Goal: Task Accomplishment & Management: Use online tool/utility

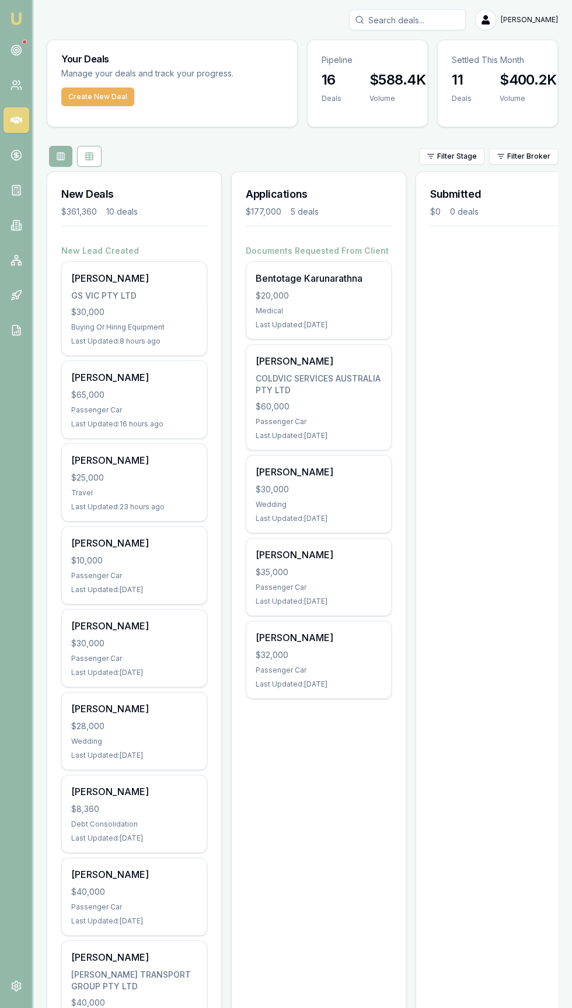
click at [401, 22] on input "Search deals" at bounding box center [407, 19] width 117 height 21
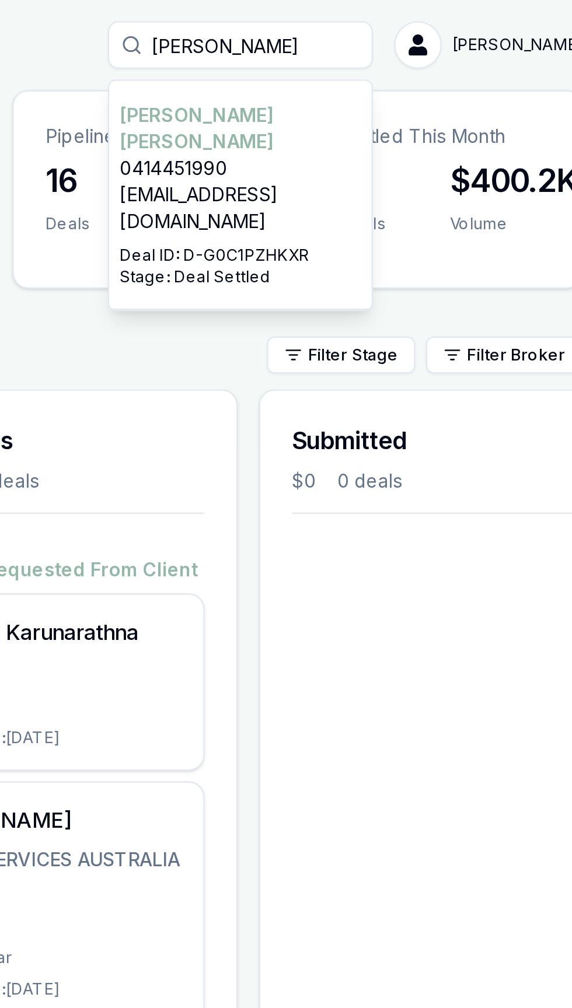
type input "Rishant"
click at [397, 108] on p "Deal ID: D-G0C1PZHKXR" at bounding box center [407, 112] width 106 height 9
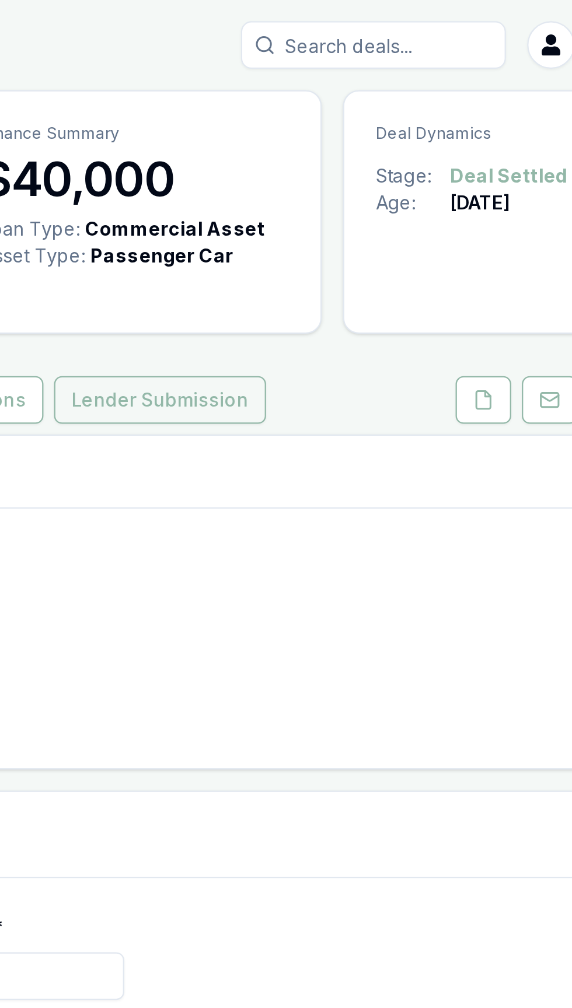
click at [310, 187] on button "Lender Submission" at bounding box center [313, 176] width 93 height 21
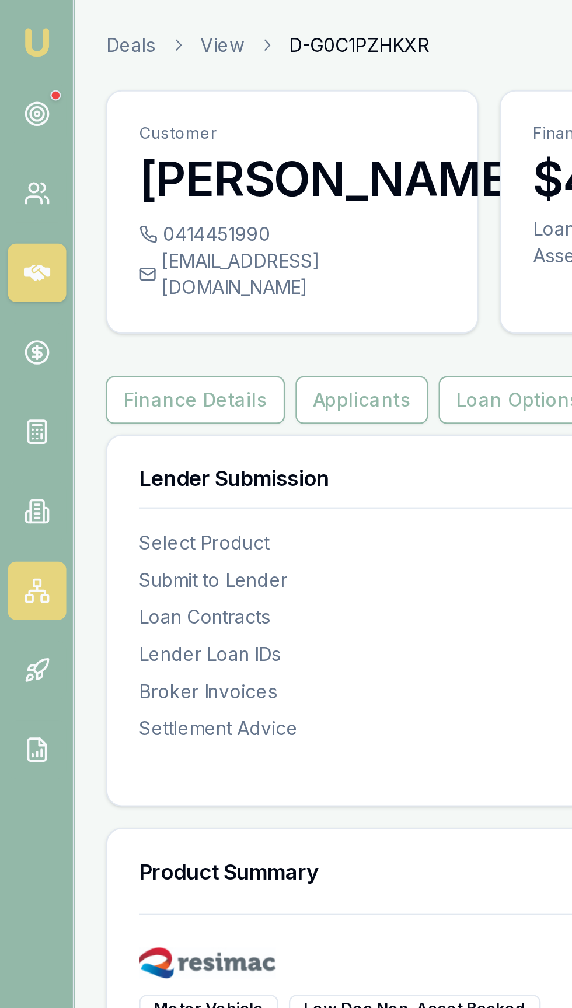
click at [17, 264] on icon at bounding box center [17, 260] width 12 height 12
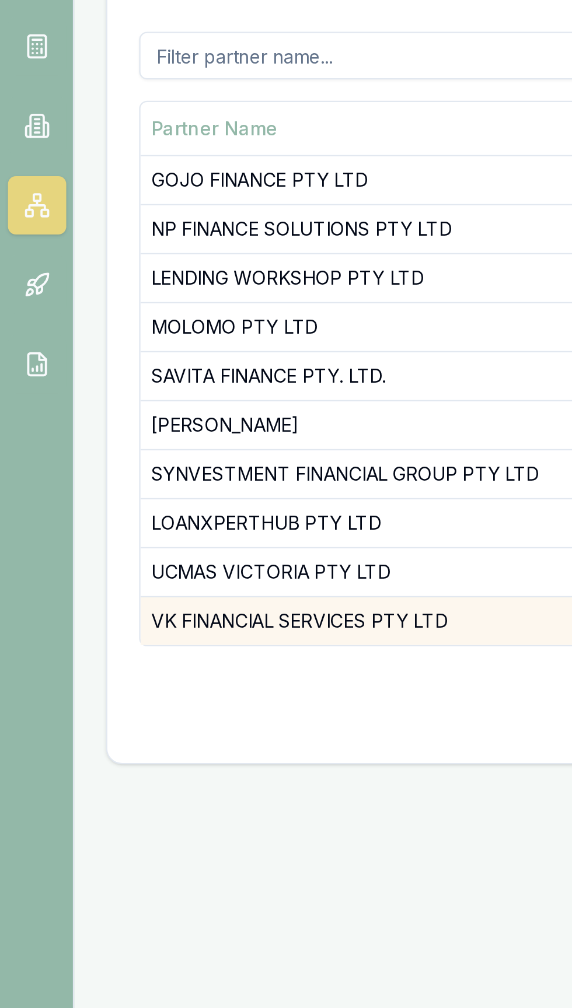
click at [77, 446] on td "VK FINANCIAL SERVICES PTY LTD" at bounding box center [163, 443] width 202 height 22
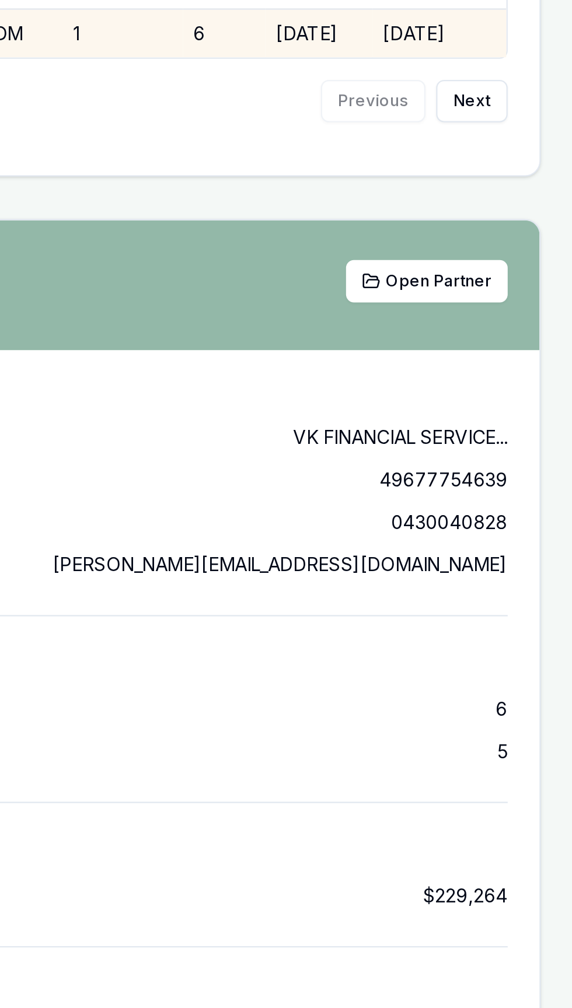
scroll to position [1, 0]
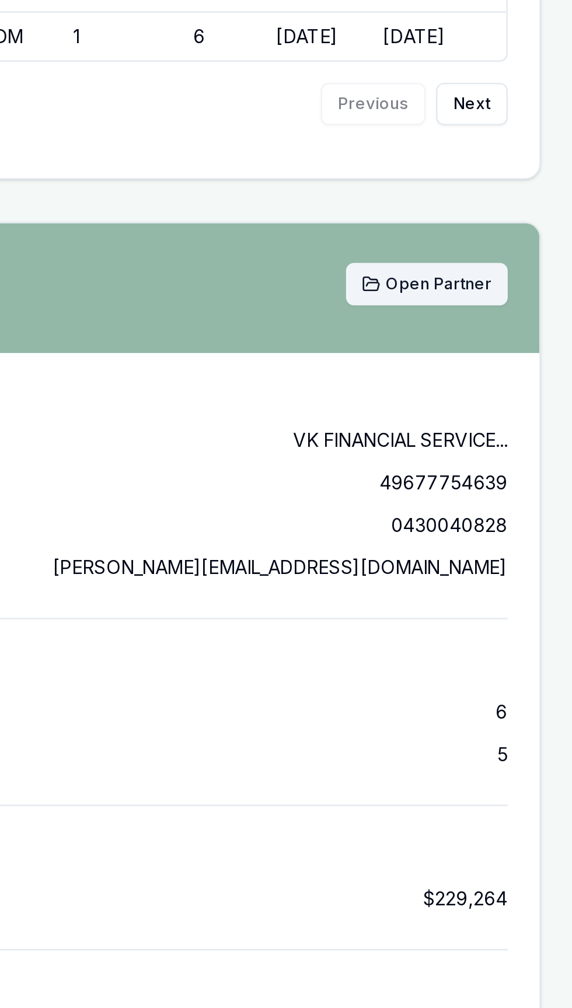
click at [487, 554] on icon at bounding box center [483, 552] width 8 height 8
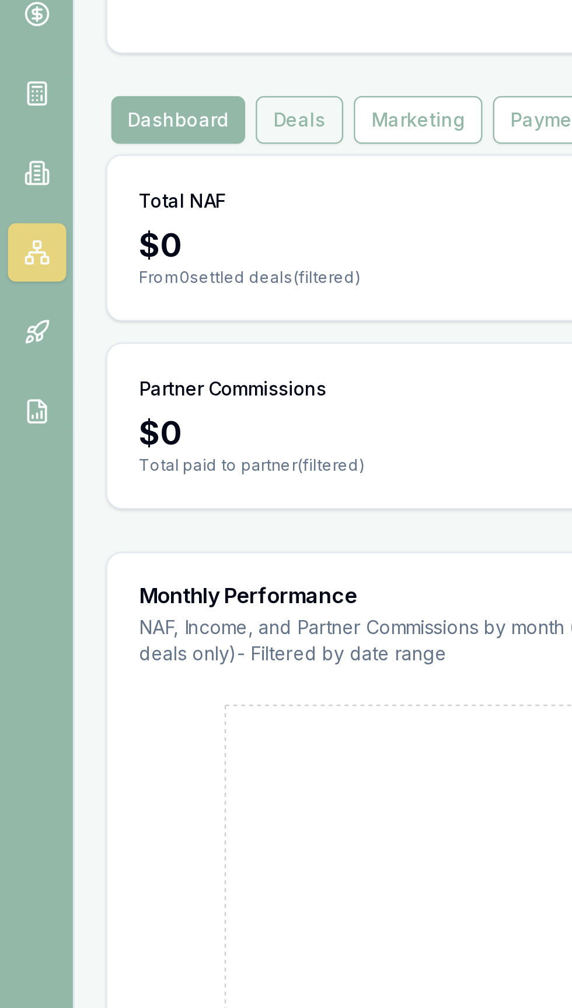
click at [123, 202] on button "Deals" at bounding box center [132, 201] width 39 height 21
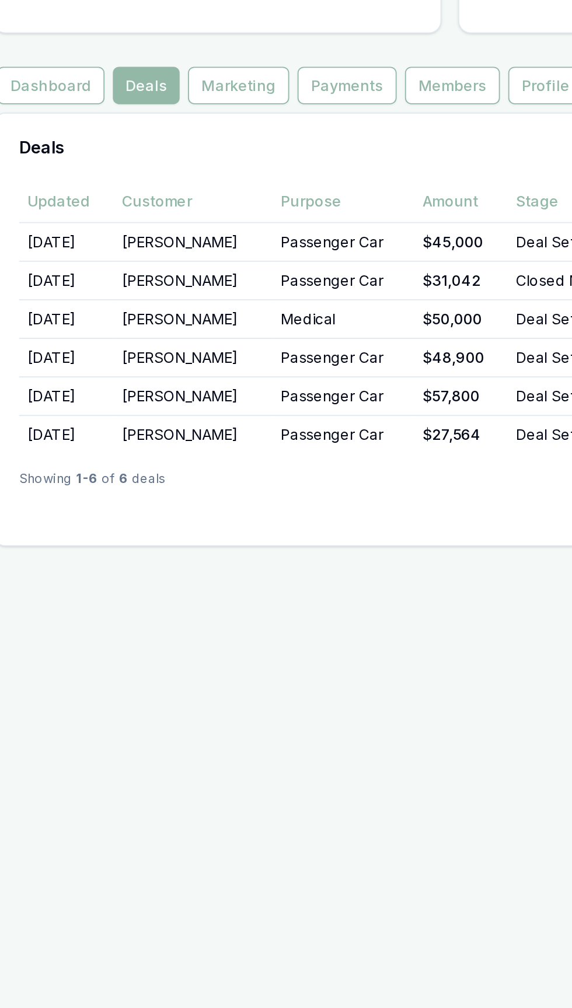
scroll to position [2, 0]
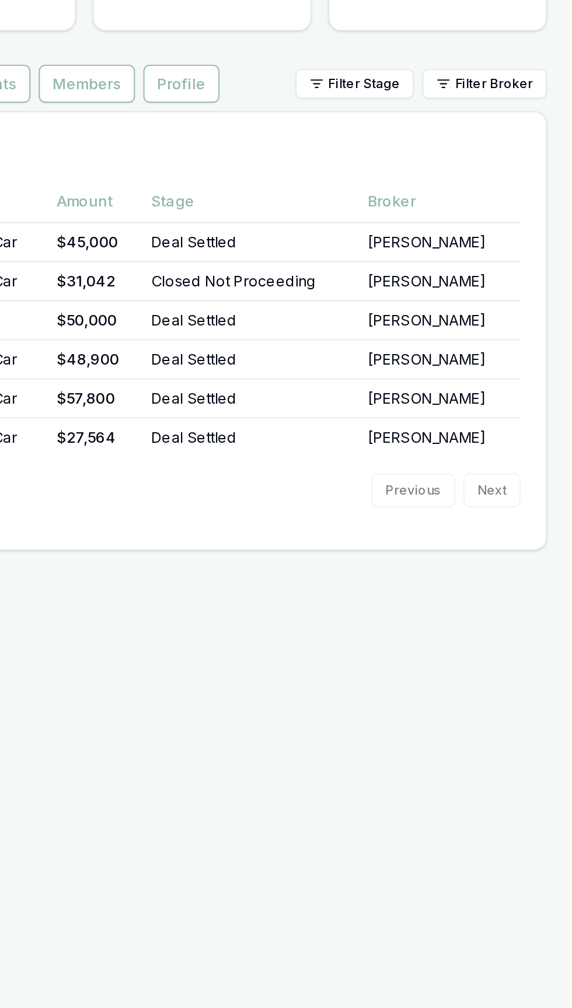
click at [533, 429] on div "Previous Next" at bounding box center [502, 426] width 82 height 19
click at [534, 425] on div "Previous Next" at bounding box center [502, 426] width 82 height 19
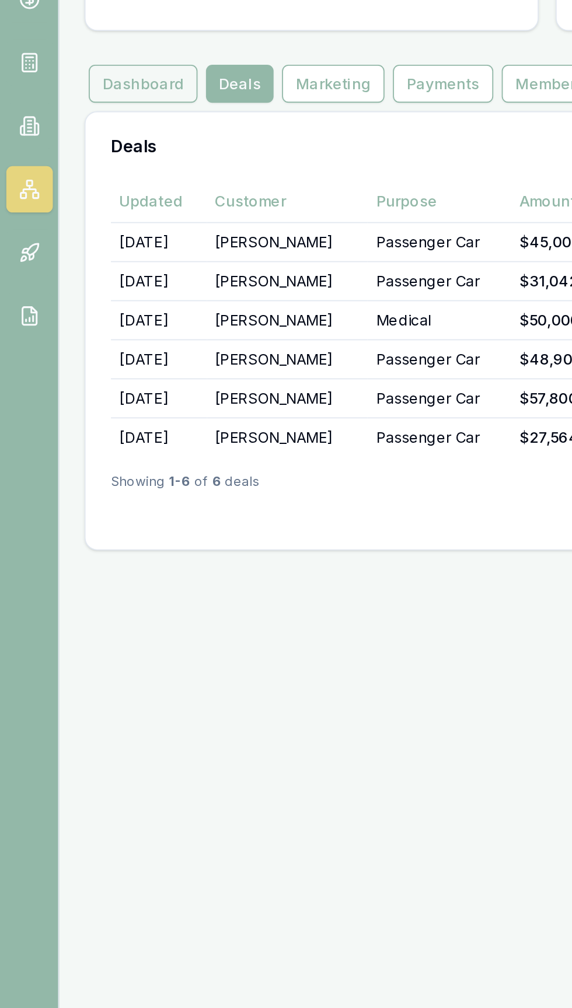
click at [74, 198] on button "Dashboard" at bounding box center [79, 201] width 60 height 21
